Goal: Information Seeking & Learning: Find specific fact

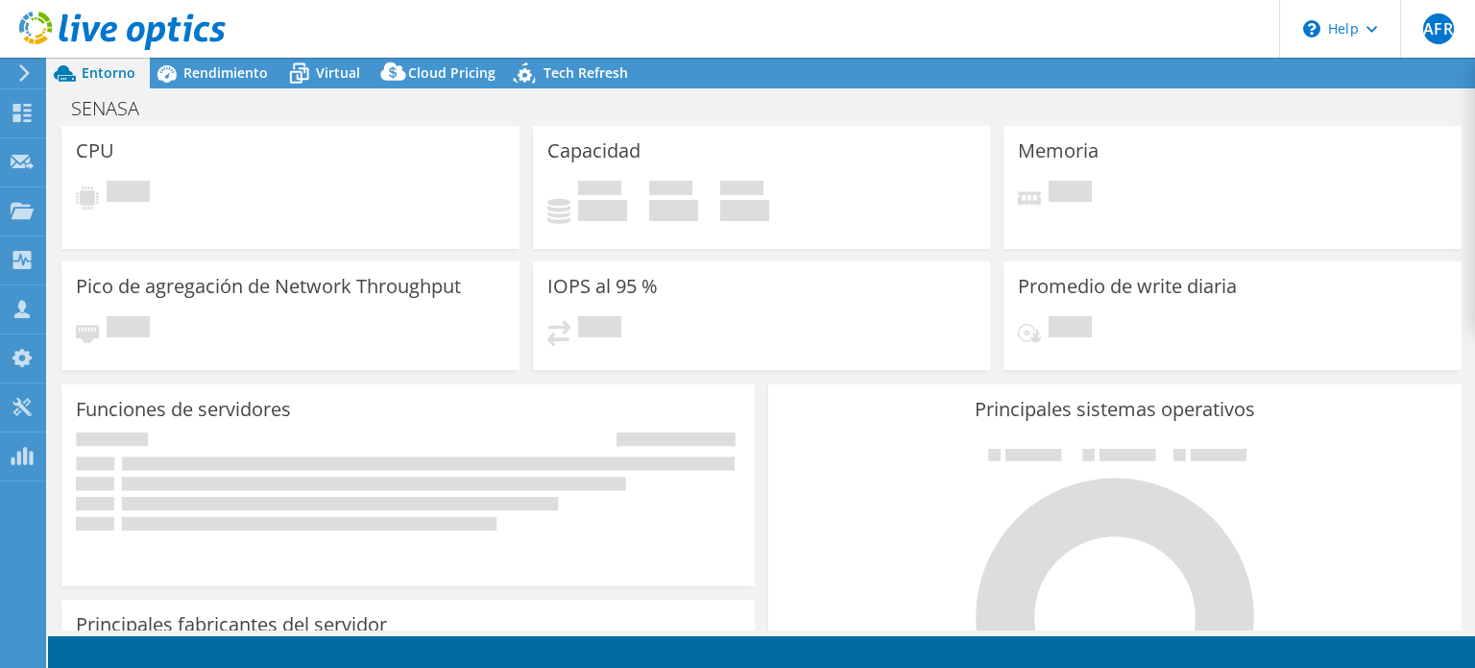
select select "USD"
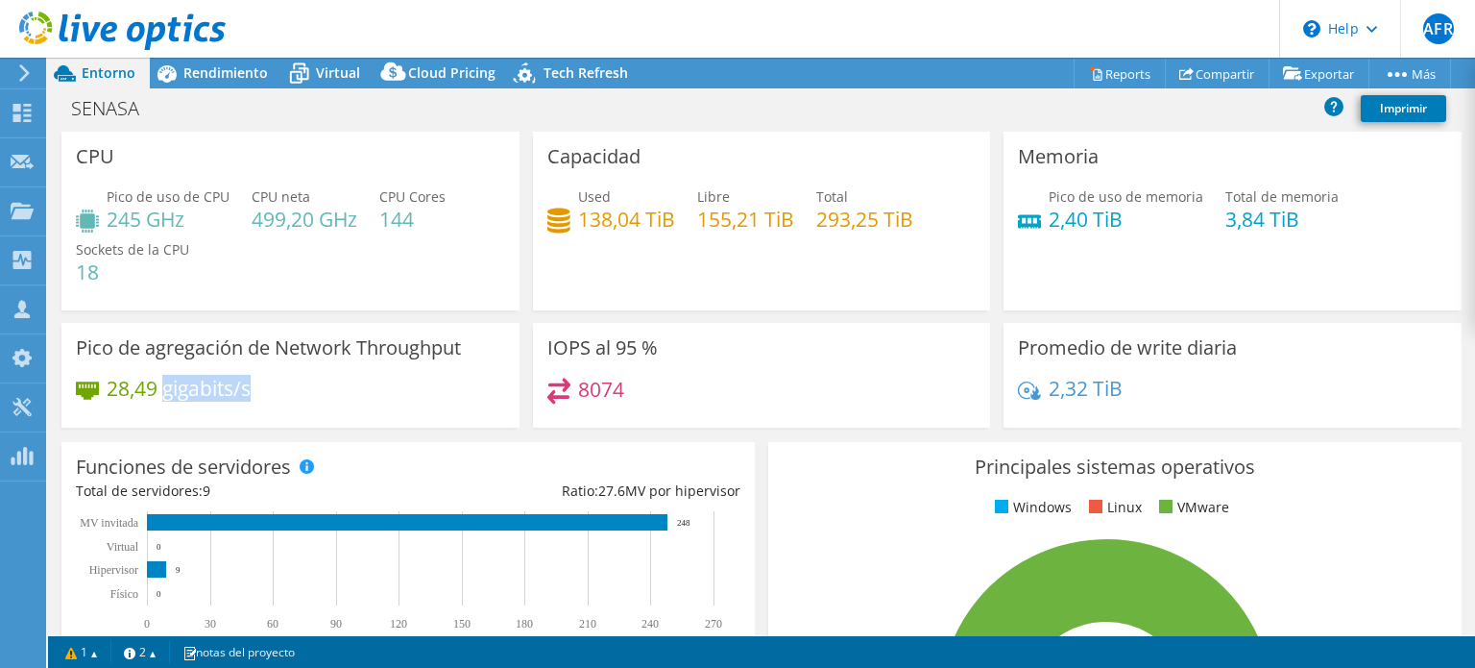
drag, startPoint x: 250, startPoint y: 389, endPoint x: 167, endPoint y: 391, distance: 82.6
click at [167, 391] on h4 "28,49 gigabits/s" at bounding box center [179, 387] width 144 height 21
click at [162, 391] on h4 "28,49 gigabits/s" at bounding box center [179, 387] width 144 height 21
drag, startPoint x: 162, startPoint y: 391, endPoint x: 269, endPoint y: 391, distance: 106.6
click at [269, 391] on div "28,49 gigabits/s" at bounding box center [290, 397] width 429 height 40
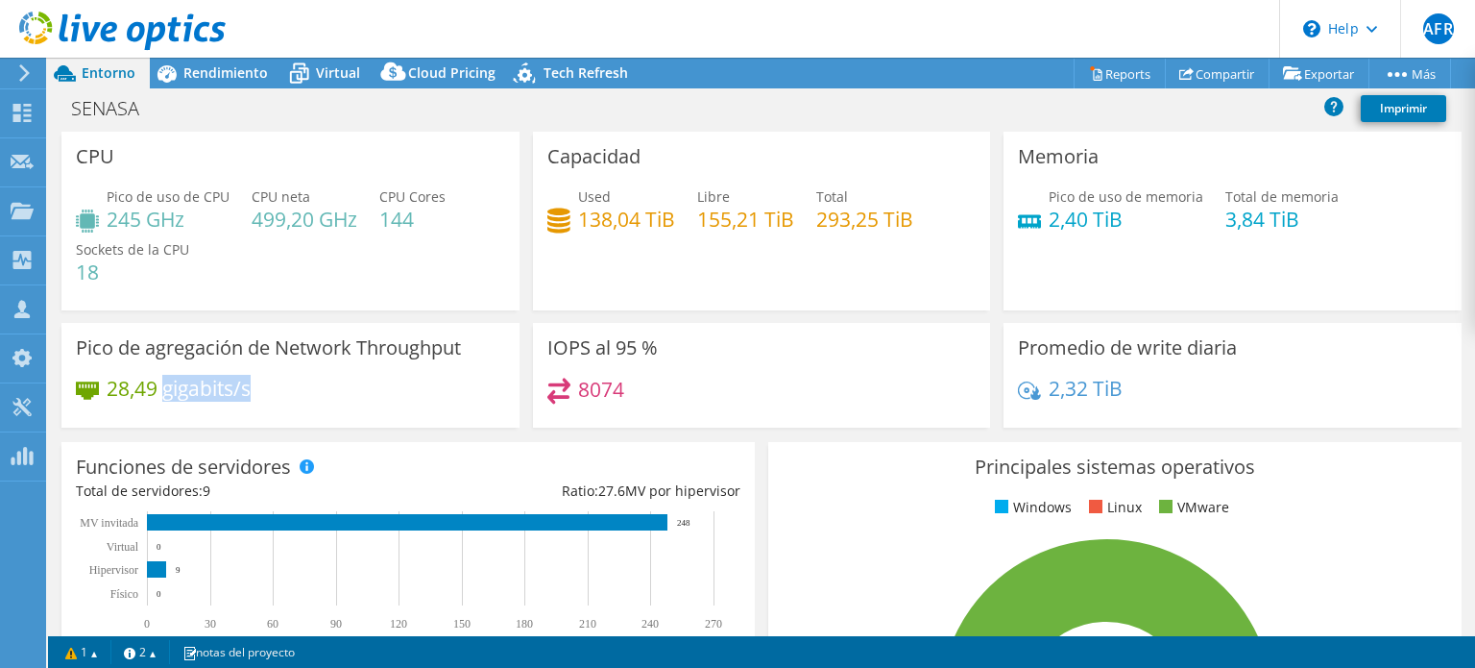
click at [251, 395] on h4 "28,49 gigabits/s" at bounding box center [179, 387] width 144 height 21
drag, startPoint x: 250, startPoint y: 388, endPoint x: 168, endPoint y: 387, distance: 81.7
click at [168, 387] on h4 "28,49 gigabits/s" at bounding box center [179, 387] width 144 height 21
copy h4 "gigabits/s"
